Goal: Find specific page/section: Find specific page/section

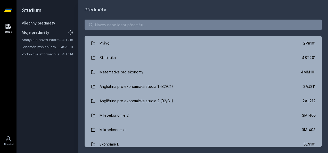
click at [40, 52] on link "Podnikové informační systémy" at bounding box center [42, 54] width 41 height 5
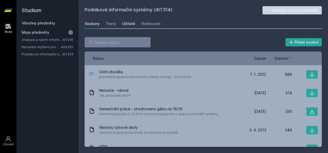
click at [130, 26] on div "Učitelé" at bounding box center [128, 23] width 13 height 5
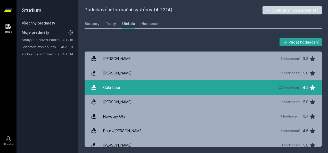
click at [148, 84] on link "Gála Libor 22 hodnocení 4.5" at bounding box center [203, 87] width 237 height 14
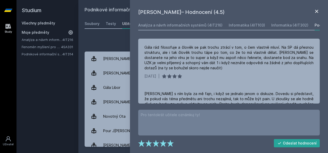
click at [318, 11] on icon at bounding box center [316, 11] width 6 height 6
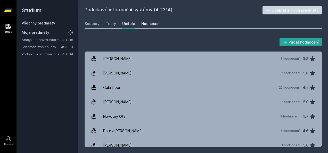
click at [151, 22] on div "Hodnocení" at bounding box center [150, 23] width 19 height 5
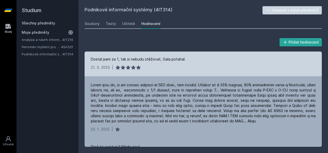
scroll to position [89, 0]
